Goal: Information Seeking & Learning: Learn about a topic

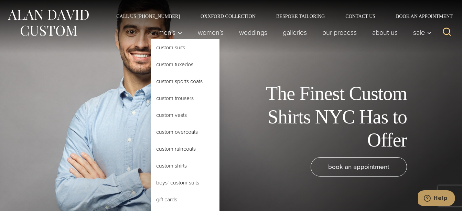
click at [164, 165] on link "Custom Shirts" at bounding box center [185, 165] width 69 height 17
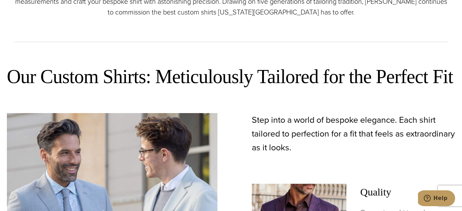
scroll to position [138, 0]
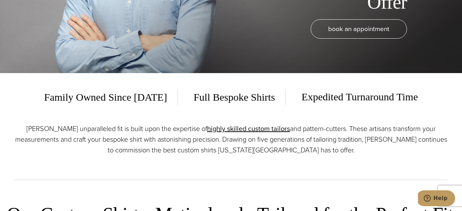
click at [337, 95] on span "Expedited Turnaround Time" at bounding box center [354, 96] width 127 height 17
click at [159, 96] on span "Family Owned Since [DATE]" at bounding box center [110, 97] width 133 height 17
click at [263, 128] on link "highly skilled custom tailors" at bounding box center [248, 128] width 83 height 10
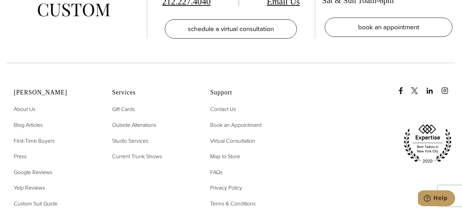
scroll to position [3801, 0]
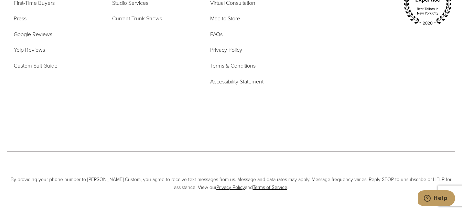
click at [149, 21] on span "Current Trunk Shows" at bounding box center [137, 18] width 50 height 8
